Goal: Task Accomplishment & Management: Manage account settings

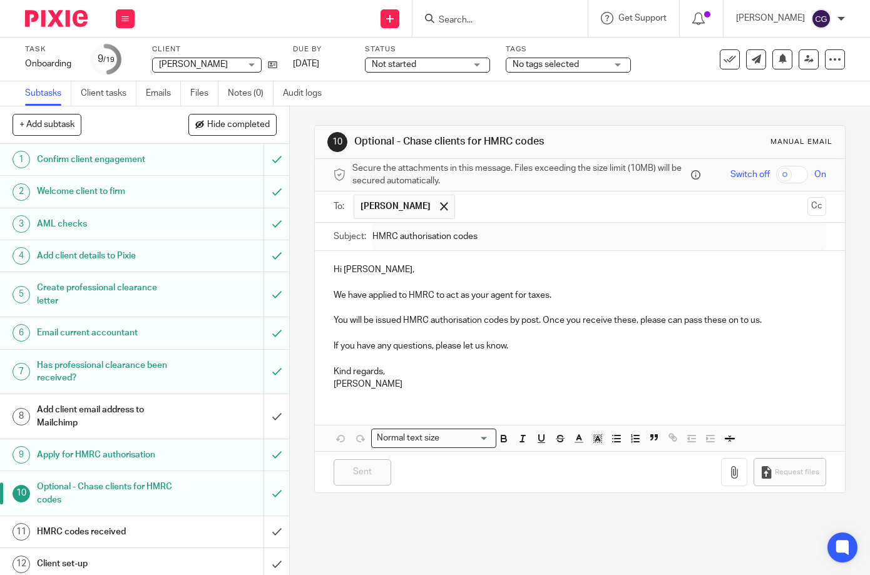
scroll to position [256, 0]
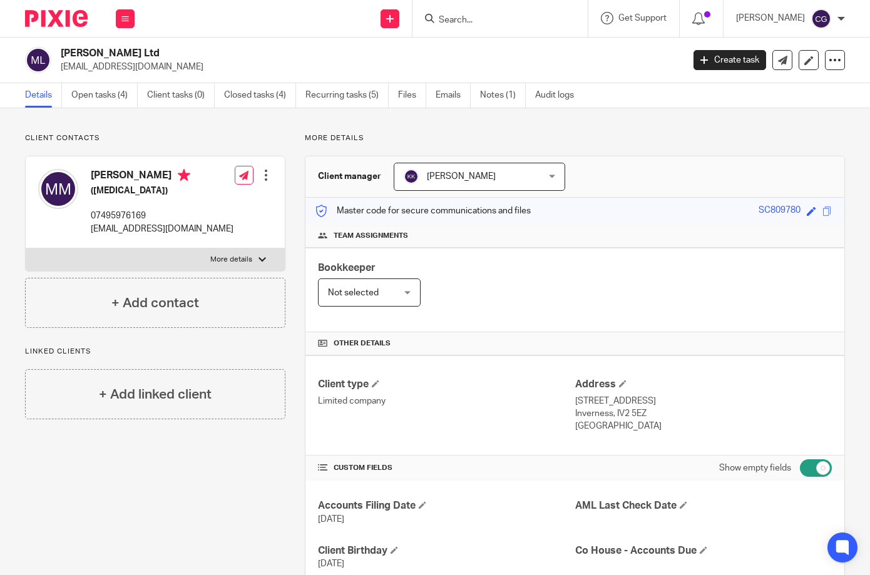
scroll to position [38, 0]
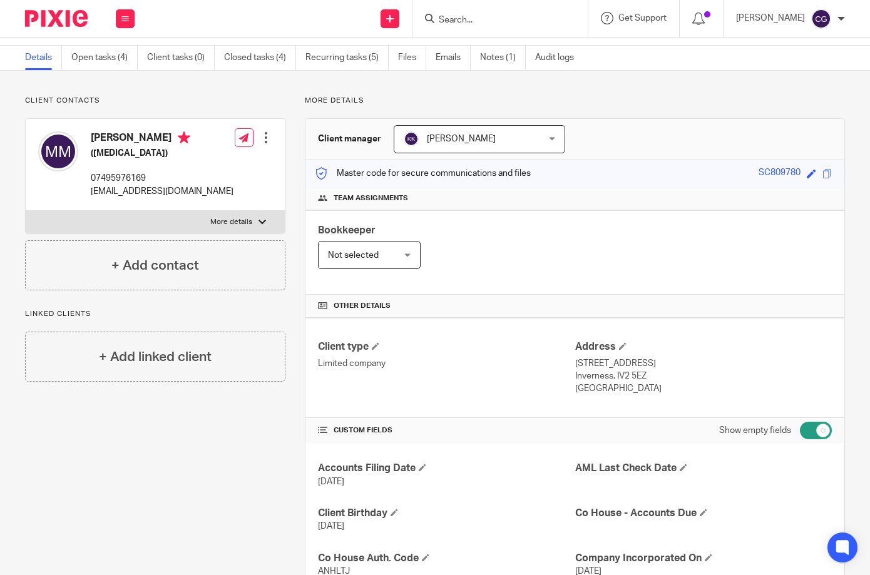
click at [534, 27] on div at bounding box center [499, 18] width 175 height 37
click at [491, 18] on input "Search" at bounding box center [493, 20] width 113 height 11
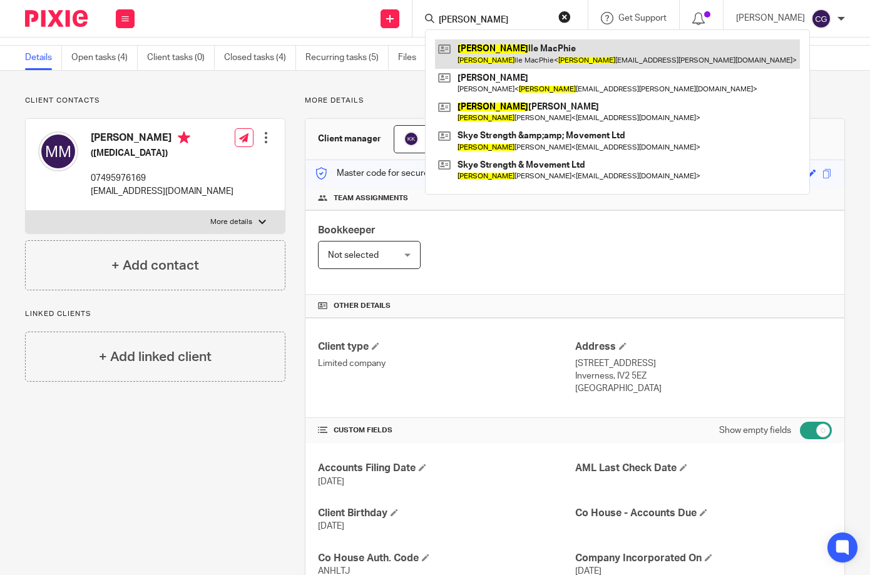
type input "jeane"
click at [541, 53] on link at bounding box center [617, 53] width 365 height 29
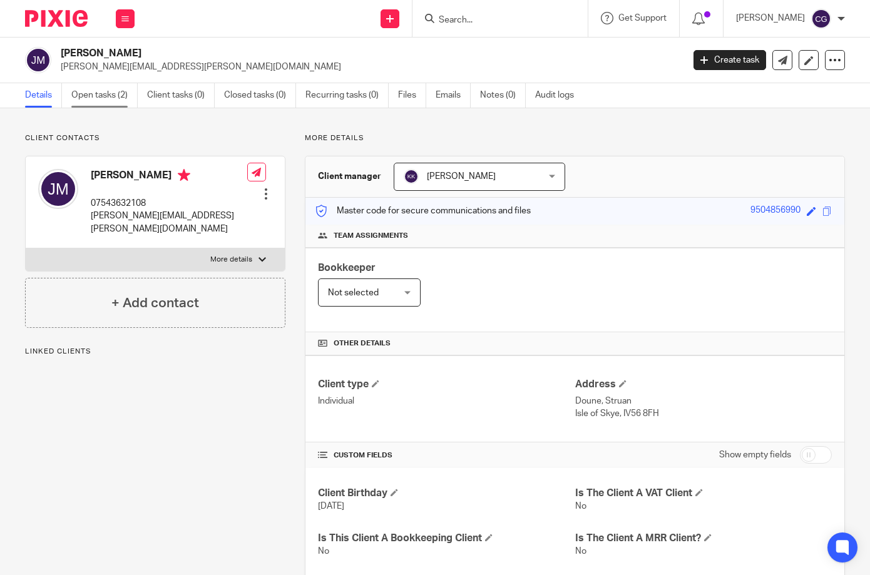
click at [88, 98] on link "Open tasks (2)" at bounding box center [104, 95] width 66 height 24
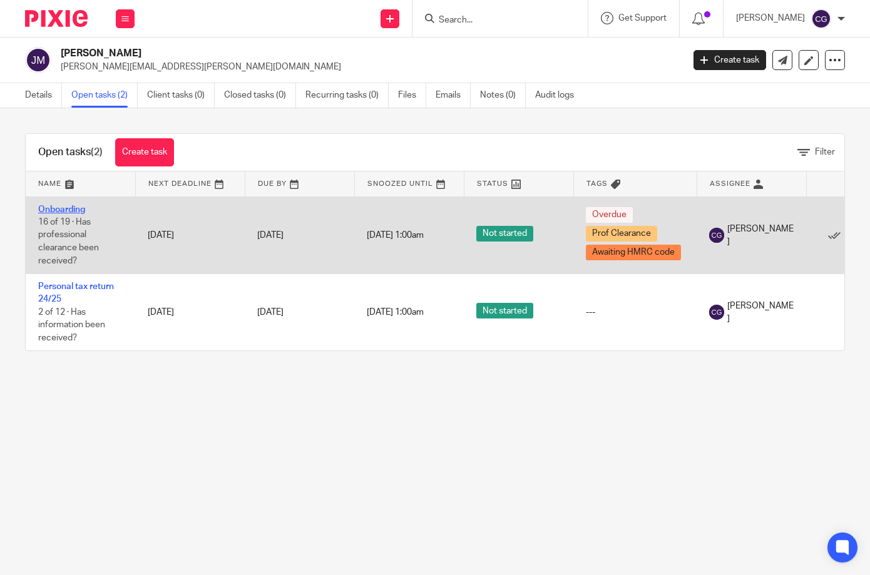
click at [49, 205] on link "Onboarding" at bounding box center [61, 209] width 47 height 9
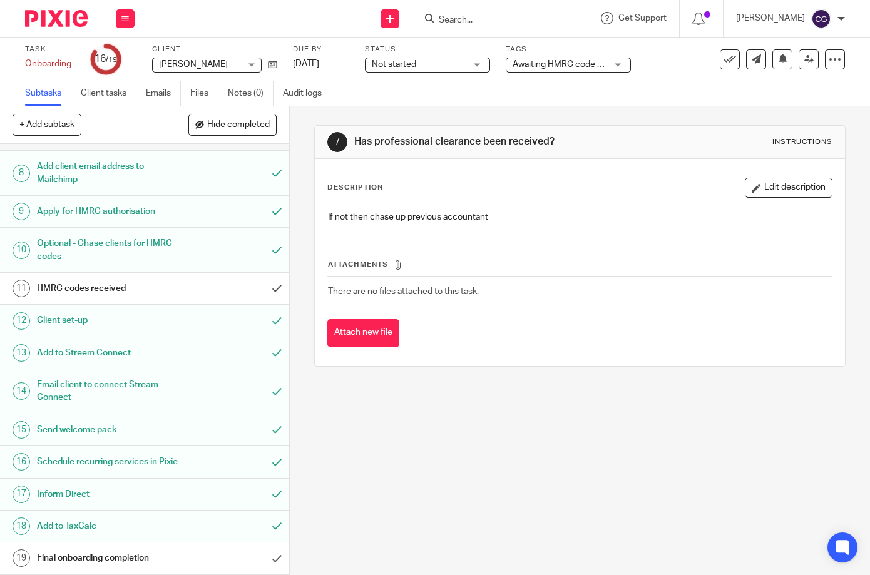
scroll to position [256, 0]
click at [266, 275] on input "submit" at bounding box center [144, 288] width 289 height 31
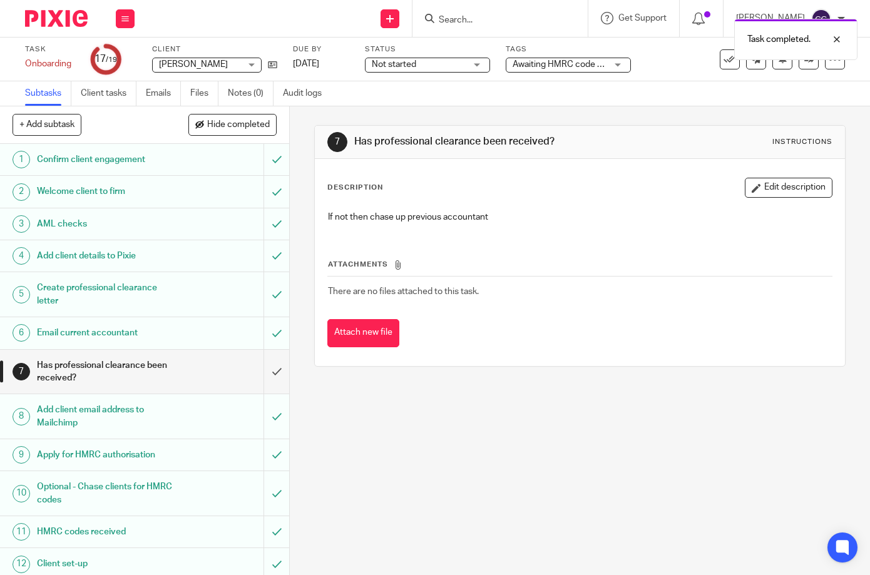
click at [472, 66] on div "Not started Not started" at bounding box center [427, 65] width 125 height 15
click at [600, 65] on span "Awaiting HMRC code + 1" at bounding box center [560, 64] width 96 height 9
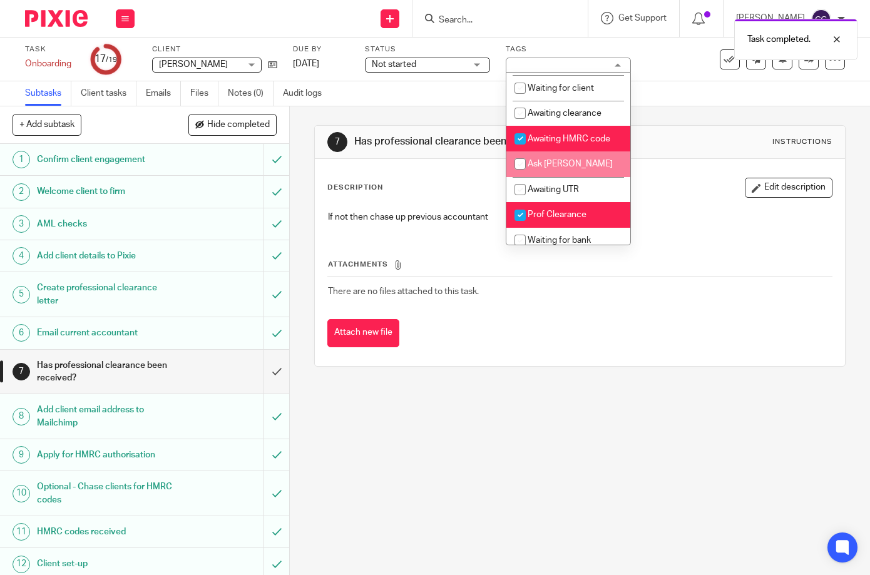
scroll to position [239, 0]
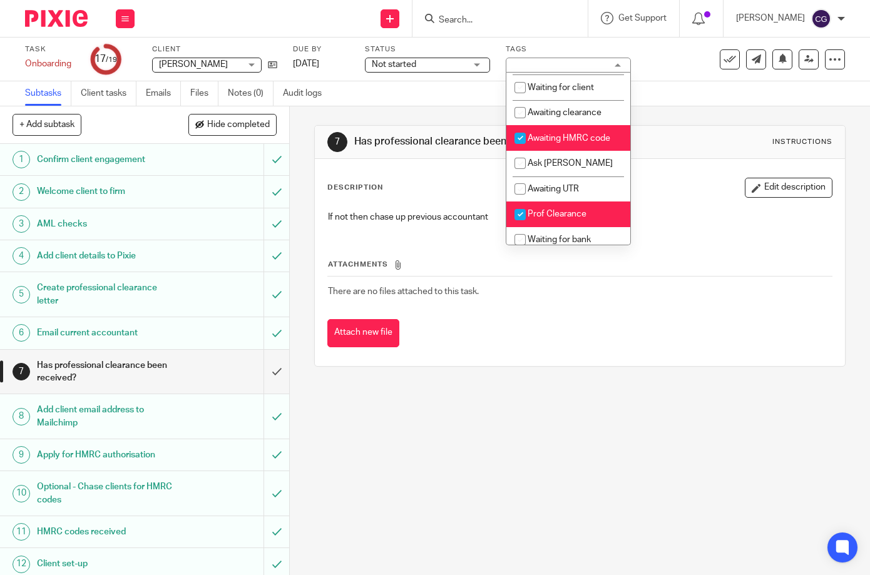
click at [514, 126] on input "checkbox" at bounding box center [520, 138] width 24 height 24
checkbox input "false"
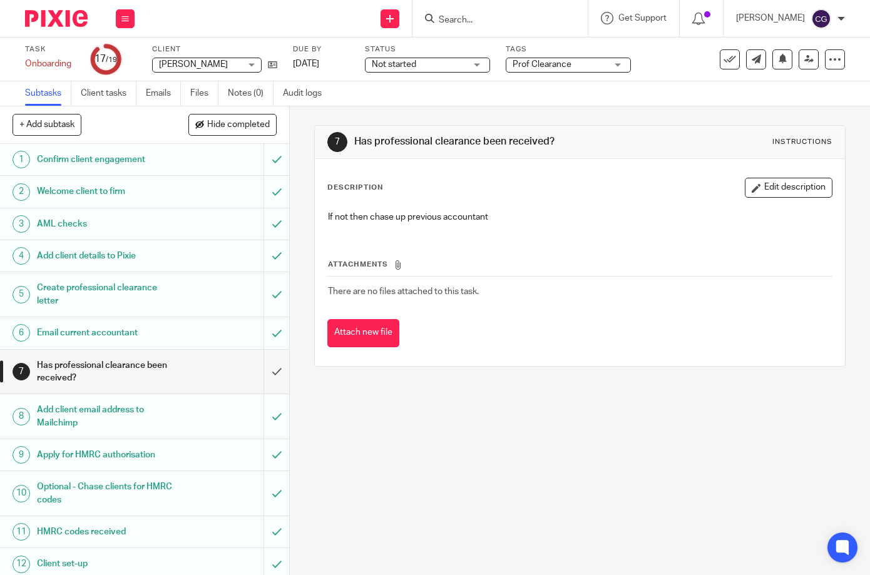
click at [489, 15] on input "Search" at bounding box center [493, 20] width 113 height 11
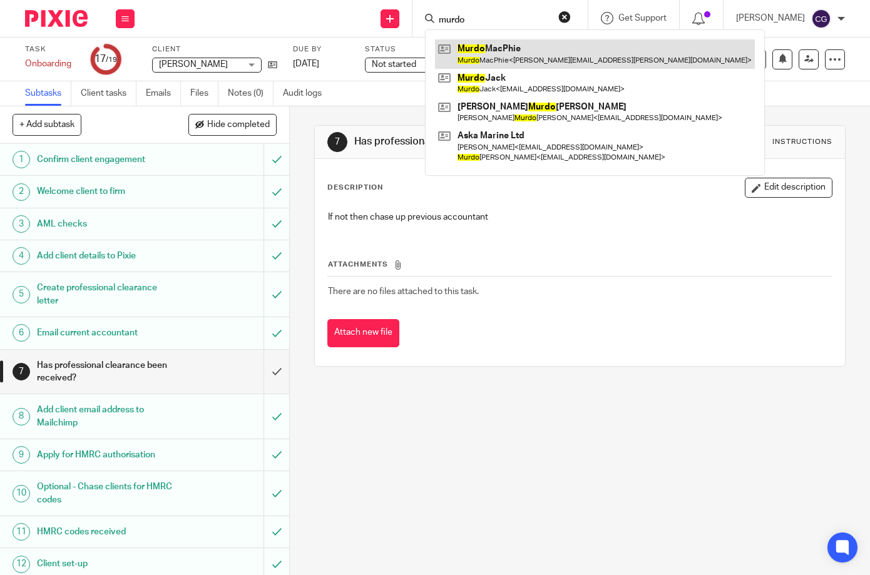
type input "murdo"
click at [536, 48] on link at bounding box center [595, 53] width 320 height 29
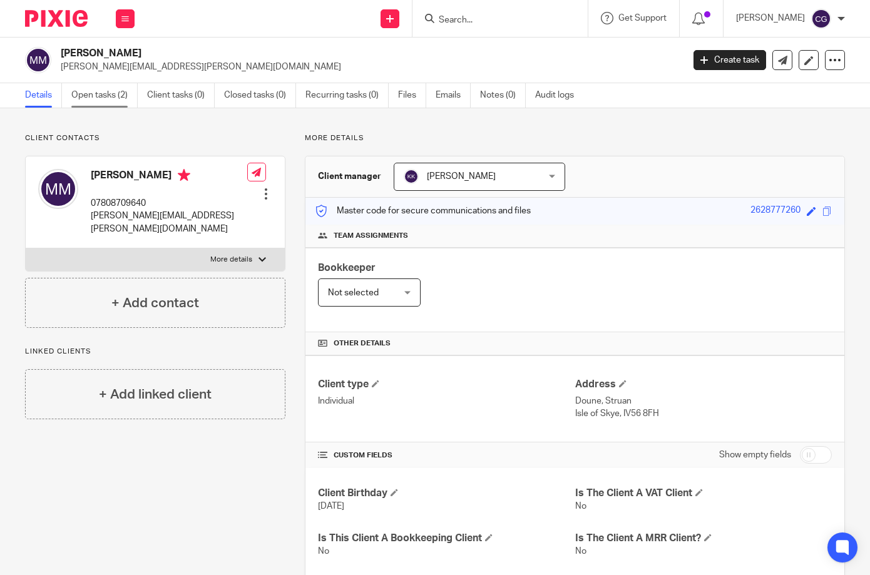
click at [109, 95] on link "Open tasks (2)" at bounding box center [104, 95] width 66 height 24
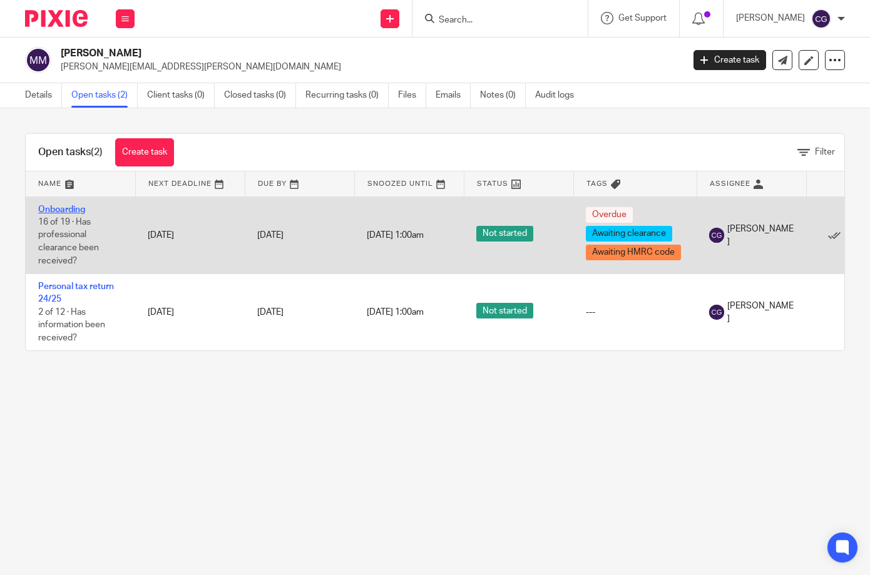
click at [71, 211] on link "Onboarding" at bounding box center [61, 209] width 47 height 9
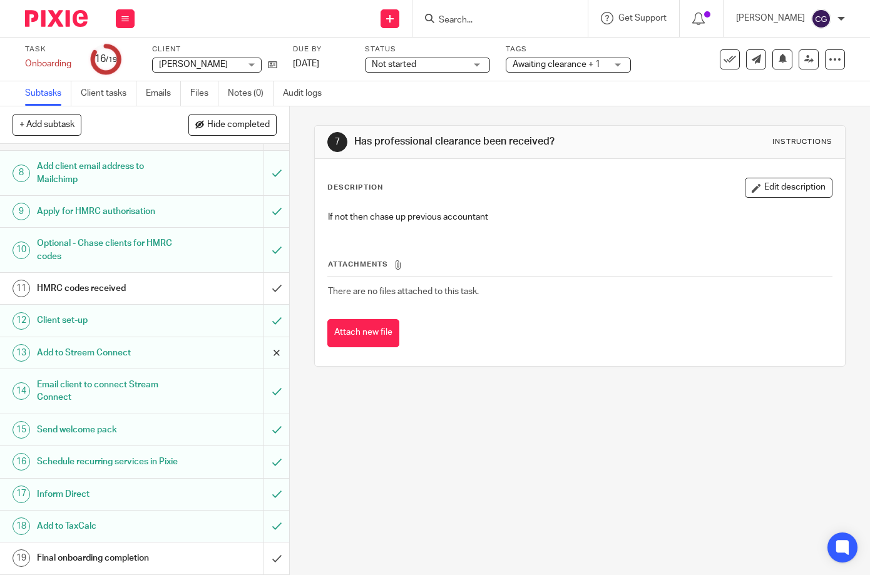
scroll to position [256, 0]
click at [262, 273] on input "submit" at bounding box center [144, 288] width 289 height 31
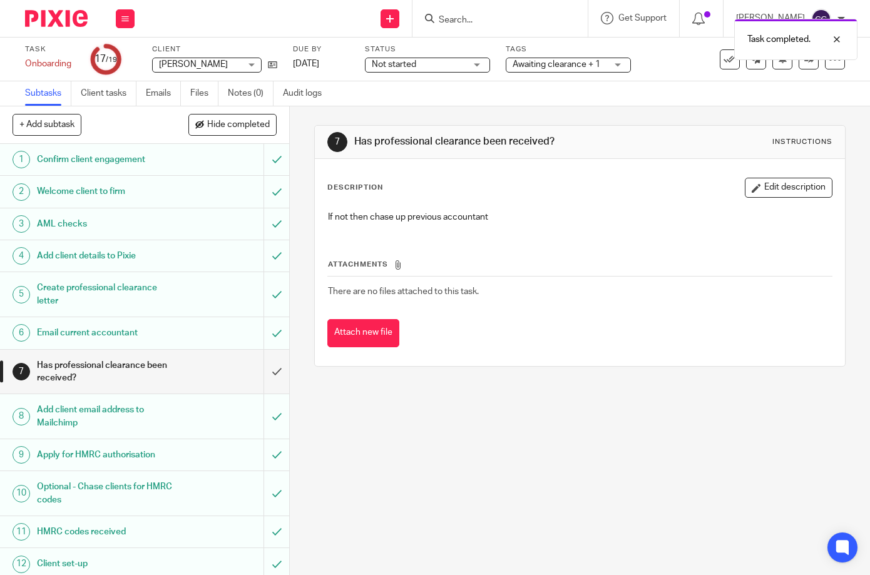
click at [616, 59] on div "Task completed." at bounding box center [646, 37] width 422 height 48
click at [614, 64] on div "Awaiting clearance + 1" at bounding box center [567, 65] width 125 height 15
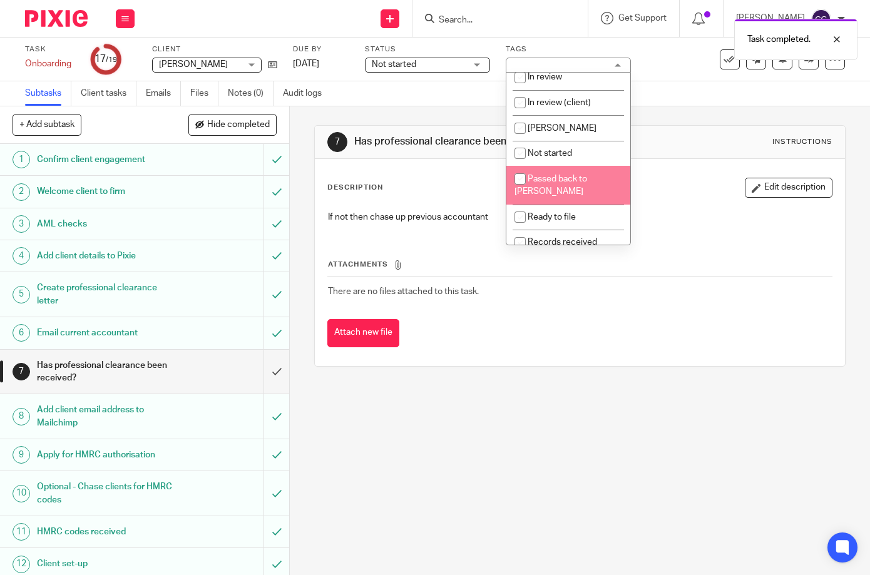
scroll to position [138, 0]
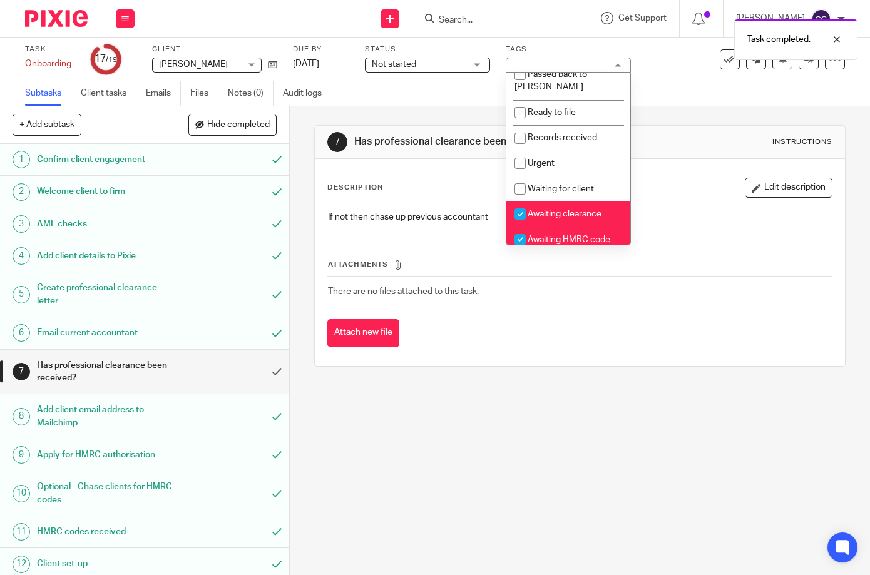
click at [515, 232] on input "checkbox" at bounding box center [520, 240] width 24 height 24
checkbox input "false"
click at [831, 310] on div "7 Has professional clearance been received? Instructions Description Edit descr…" at bounding box center [580, 340] width 580 height 469
